Goal: Information Seeking & Learning: Learn about a topic

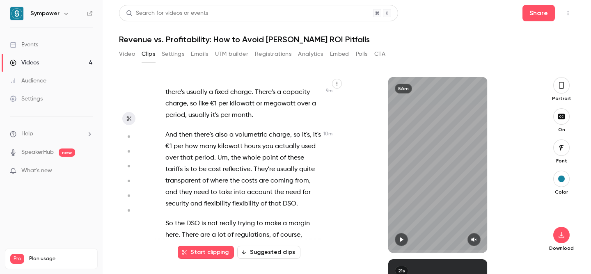
scroll to position [2488, 0]
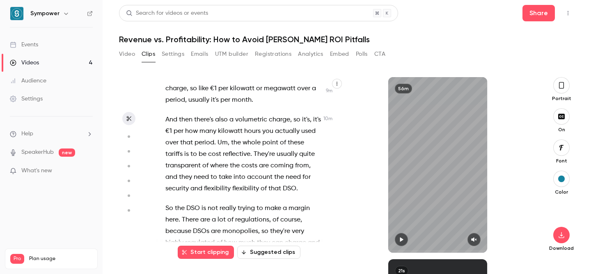
click at [227, 226] on span "monopolies" at bounding box center [240, 231] width 36 height 11
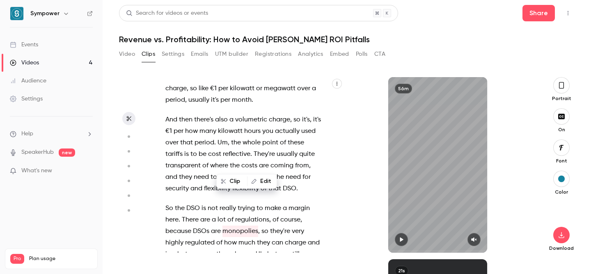
scroll to position [2494, 0]
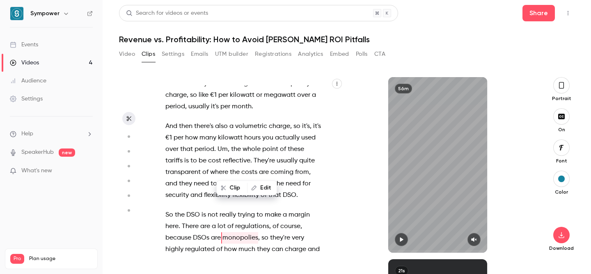
click at [198, 209] on span "DSO" at bounding box center [193, 214] width 14 height 11
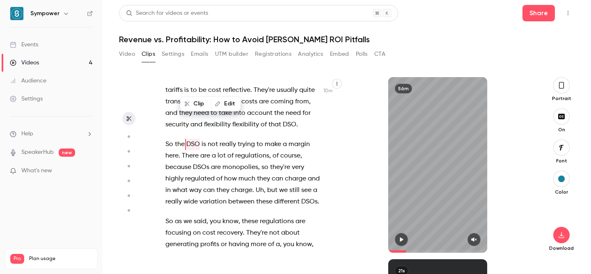
scroll to position [2584, 0]
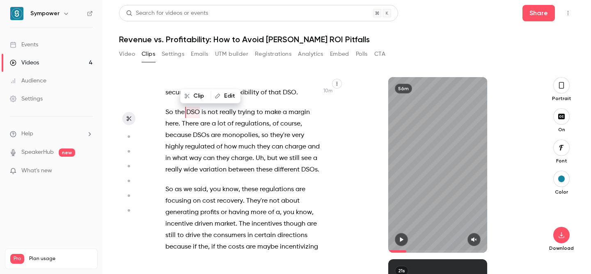
click at [188, 195] on span "focusing" at bounding box center [178, 200] width 26 height 11
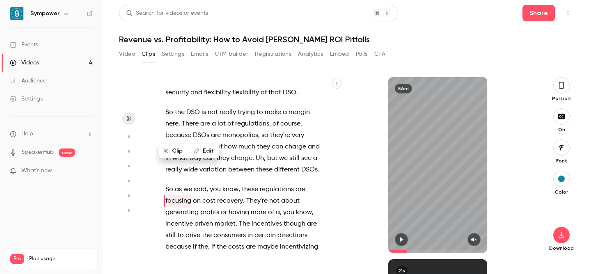
scroll to position [2560, 0]
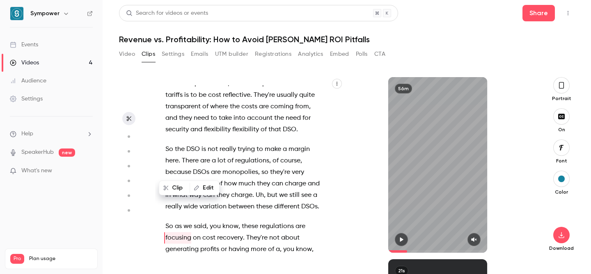
click at [195, 190] on span "way" at bounding box center [195, 195] width 12 height 11
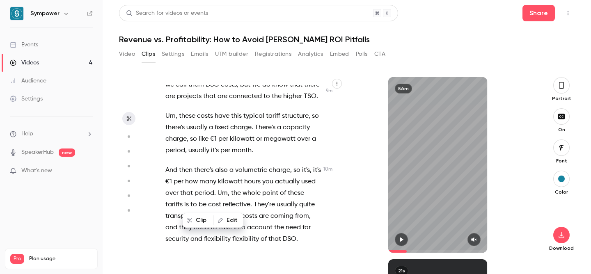
scroll to position [2441, 0]
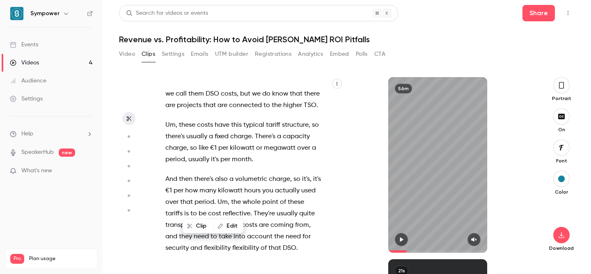
click at [259, 208] on span "They're" at bounding box center [264, 213] width 21 height 11
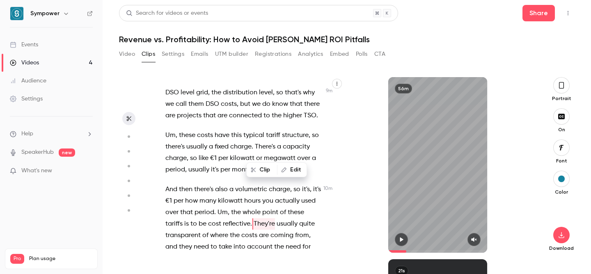
scroll to position [2435, 0]
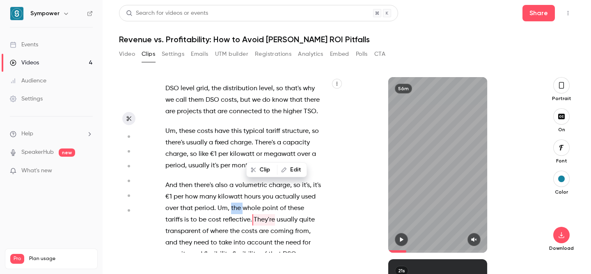
drag, startPoint x: 247, startPoint y: 139, endPoint x: 259, endPoint y: 144, distance: 12.7
click at [259, 180] on p "And then there's also a volumetric charge , so it's , it's €1 per how many kilo…" at bounding box center [242, 220] width 155 height 80
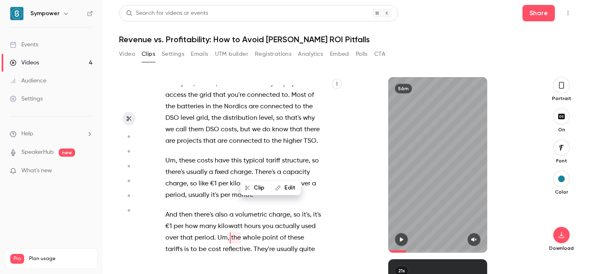
click at [241, 232] on span "the" at bounding box center [236, 237] width 10 height 11
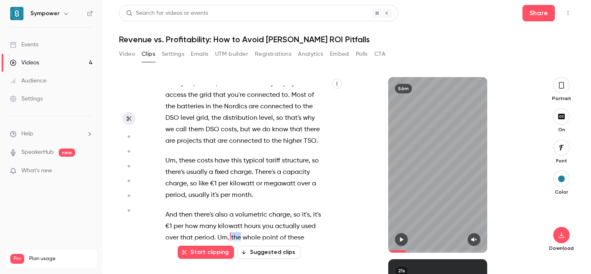
click at [241, 232] on span "the" at bounding box center [236, 237] width 10 height 11
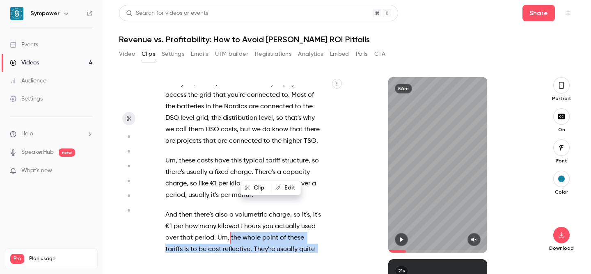
drag, startPoint x: 295, startPoint y: 214, endPoint x: 247, endPoint y: 169, distance: 66.2
click at [247, 209] on p "And then there's also a volumetric charge , so it's , it's €1 per how many kilo…" at bounding box center [242, 249] width 155 height 80
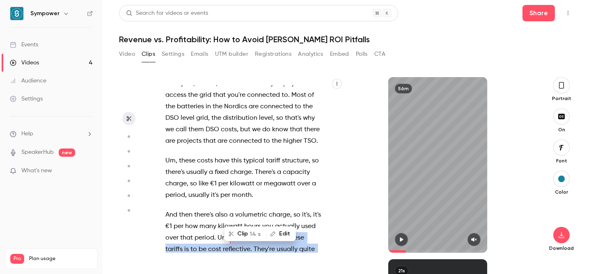
copy p "the whole point of these tariffs is to be cost reflective . They're usually qui…"
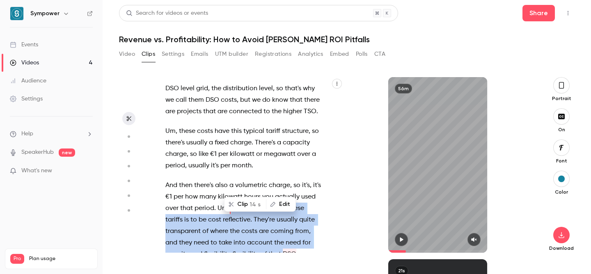
scroll to position [0, 0]
click at [227, 226] on span "where" at bounding box center [219, 231] width 18 height 11
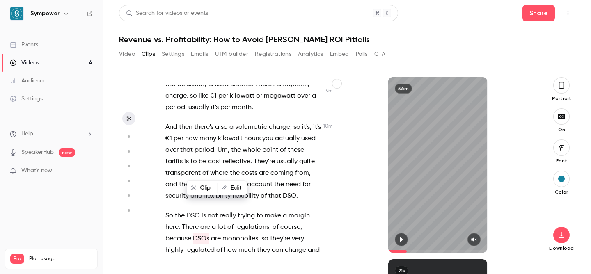
scroll to position [2494, 0]
click at [240, 209] on span "trying" at bounding box center [246, 214] width 17 height 11
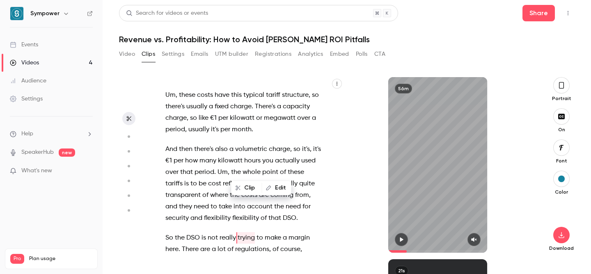
click at [207, 255] on span "DSOs" at bounding box center [201, 260] width 16 height 11
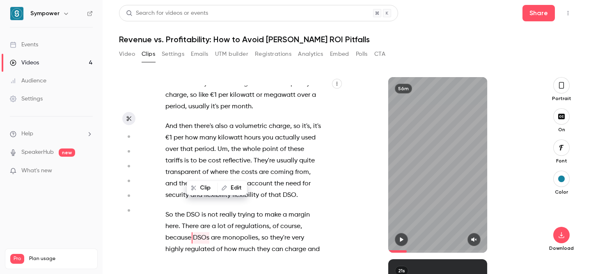
click at [283, 255] on span "we" at bounding box center [283, 260] width 9 height 11
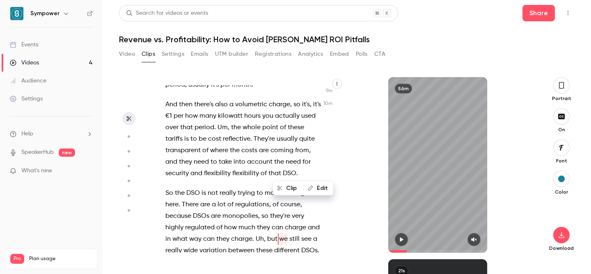
scroll to position [2517, 0]
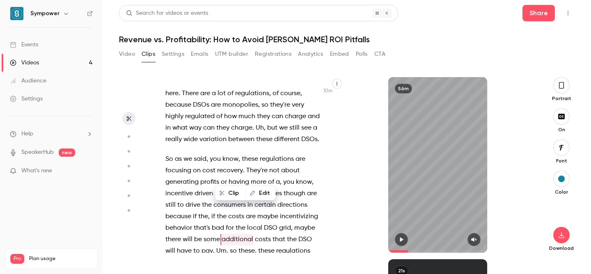
scroll to position [2629, 0]
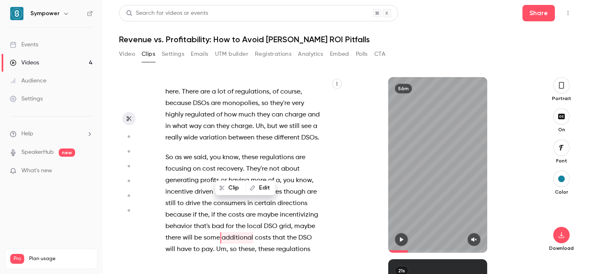
click at [313, 186] on p "So as we said , you know , these regulations are focusing on cost recovery . Th…" at bounding box center [242, 226] width 155 height 149
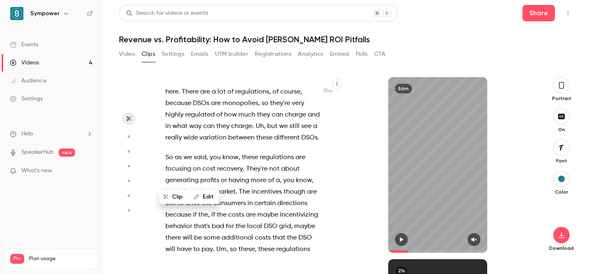
scroll to position [2663, 0]
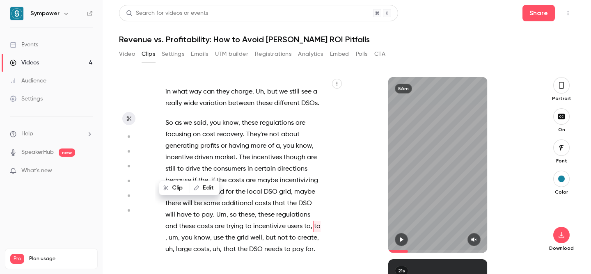
click at [249, 193] on p "So as we said , you know , these regulations are focusing on cost recovery . Th…" at bounding box center [242, 186] width 155 height 138
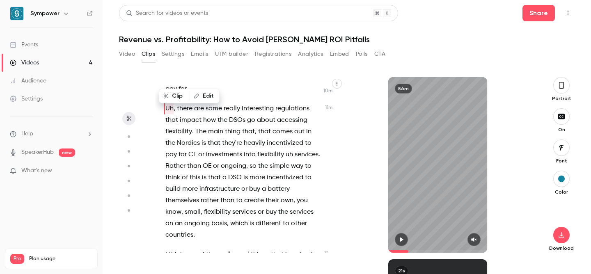
scroll to position [2836, 0]
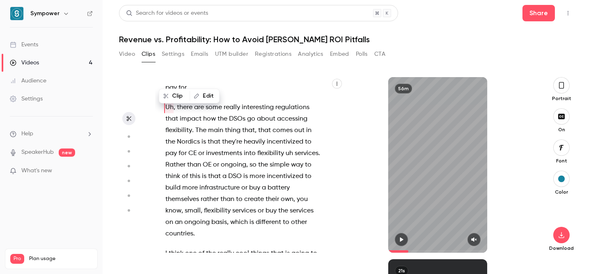
click at [244, 271] on span "DSO" at bounding box center [251, 276] width 14 height 11
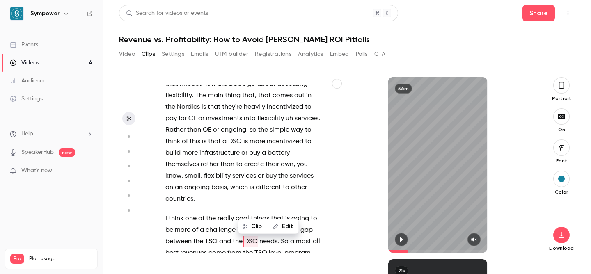
type input "*****"
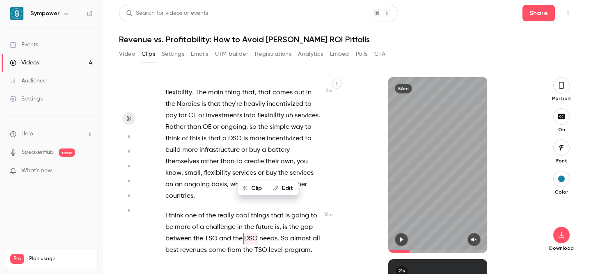
scroll to position [2875, 0]
